Goal: Complete application form

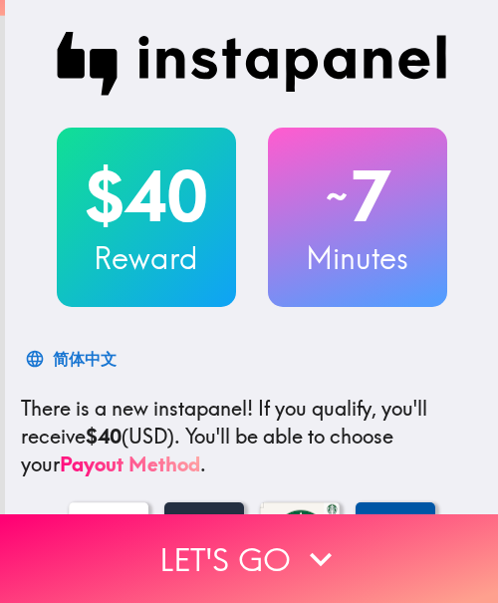
scroll to position [299, 0]
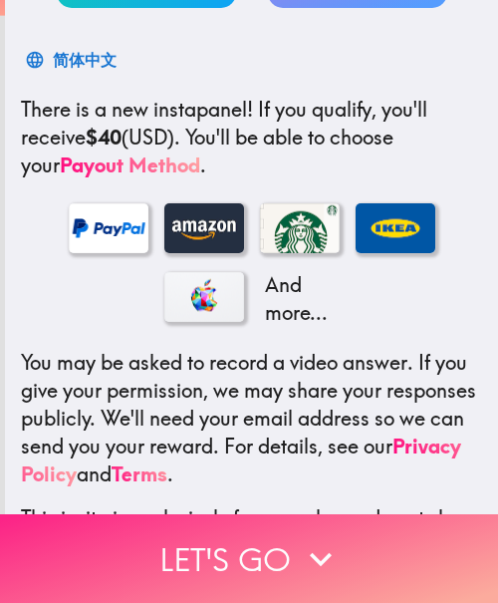
click at [338, 531] on button "Let's go" at bounding box center [249, 558] width 498 height 89
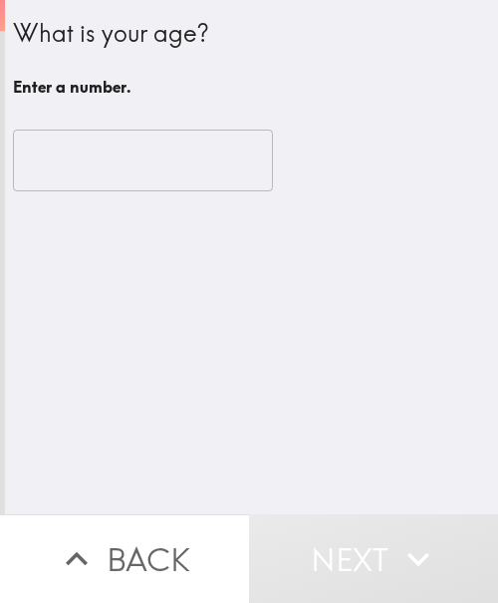
click at [194, 252] on div "What is your age? Enter a number. ​" at bounding box center [251, 257] width 493 height 514
click at [336, 115] on div "​" at bounding box center [251, 161] width 477 height 110
